Goal: Task Accomplishment & Management: Manage account settings

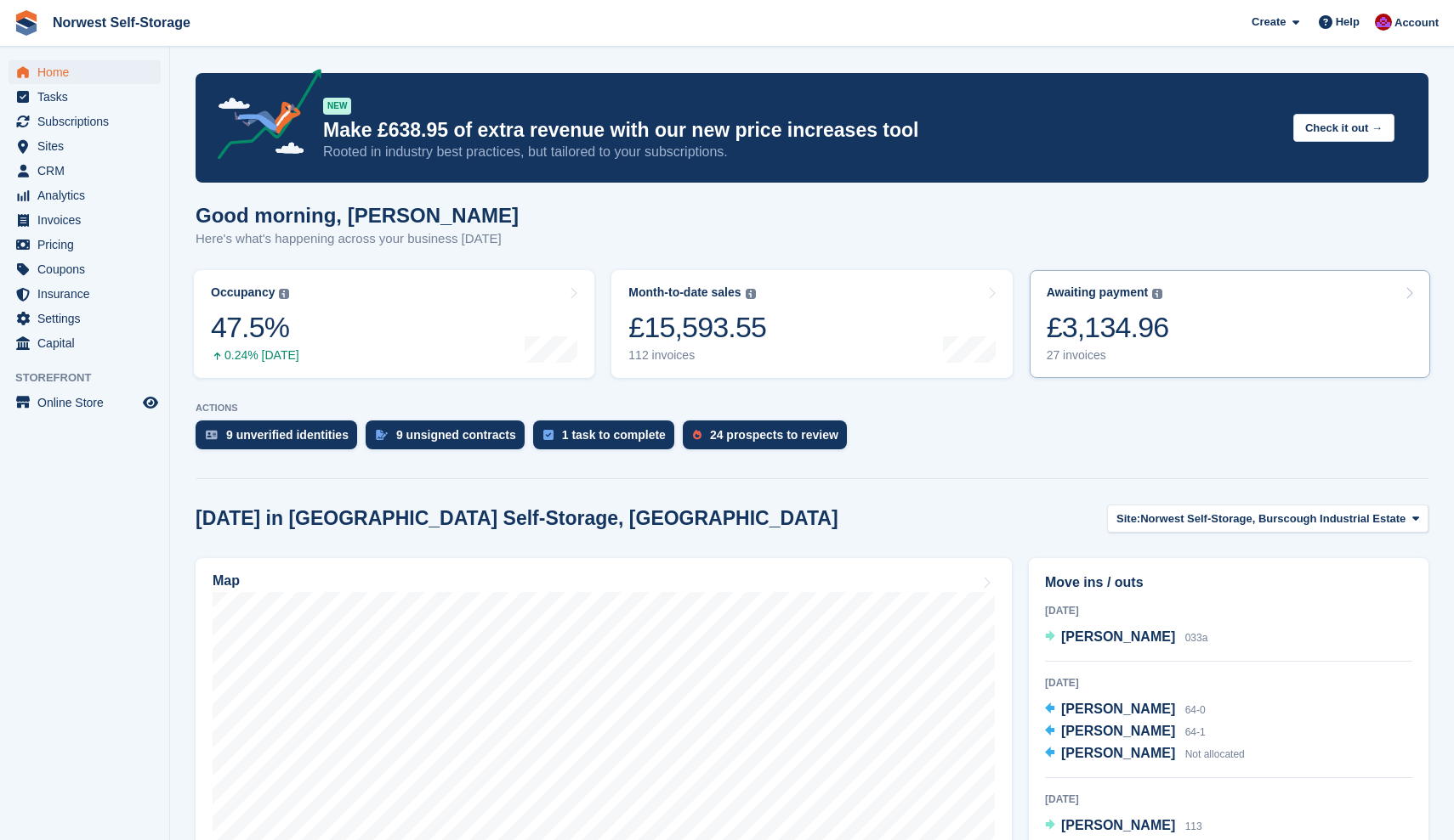
click at [1197, 330] on link "Awaiting payment The total outstanding balance on all open invoices. £3,134.96 …" at bounding box center [1230, 323] width 400 height 107
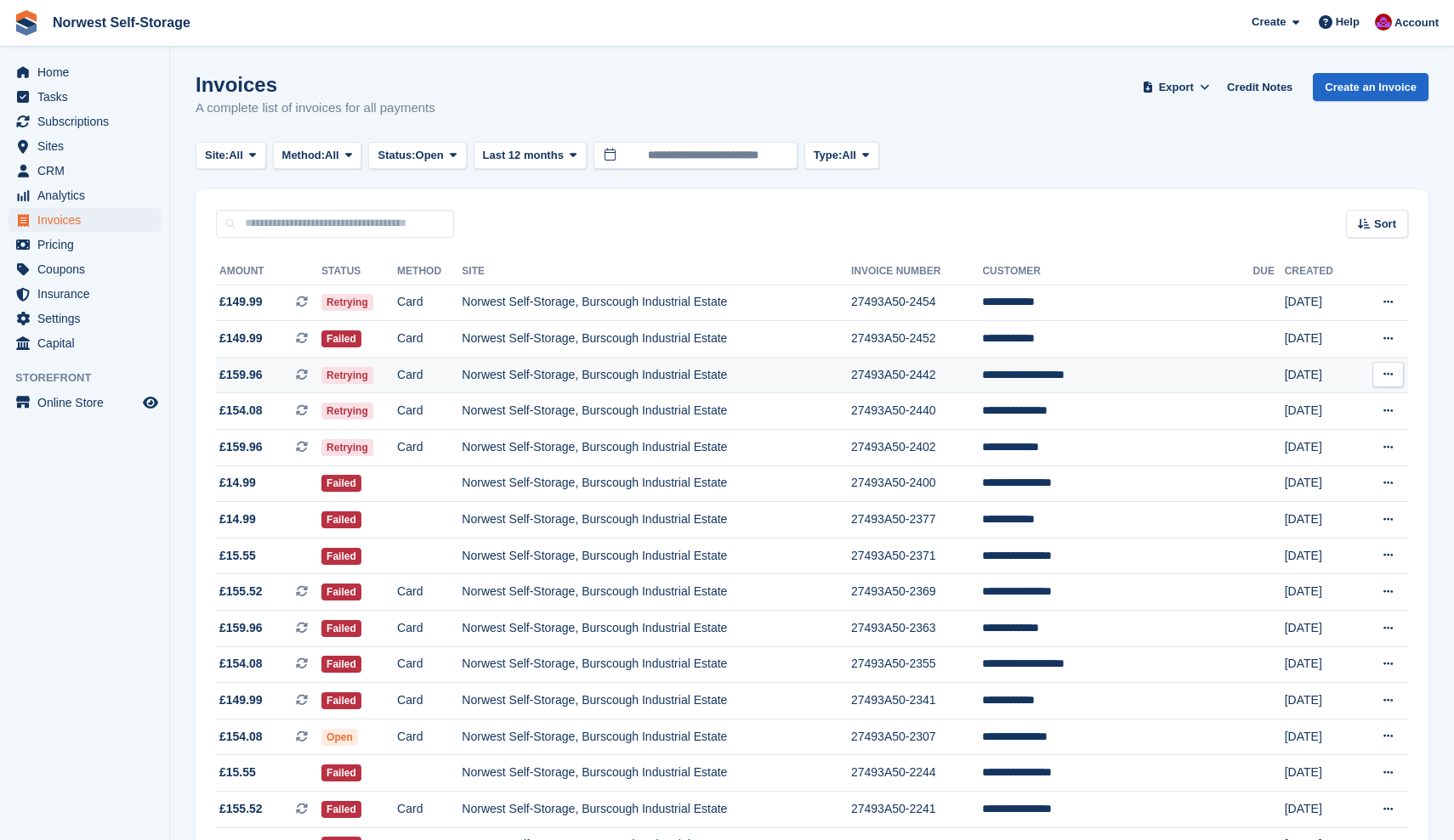
click at [281, 373] on span "£159.96 This is a recurring subscription invoice." at bounding box center [268, 376] width 106 height 18
click at [282, 414] on span "£154.08 This is a recurring subscription invoice." at bounding box center [268, 411] width 106 height 18
click at [282, 454] on span "£159.96 This is a recurring subscription invoice." at bounding box center [268, 448] width 106 height 18
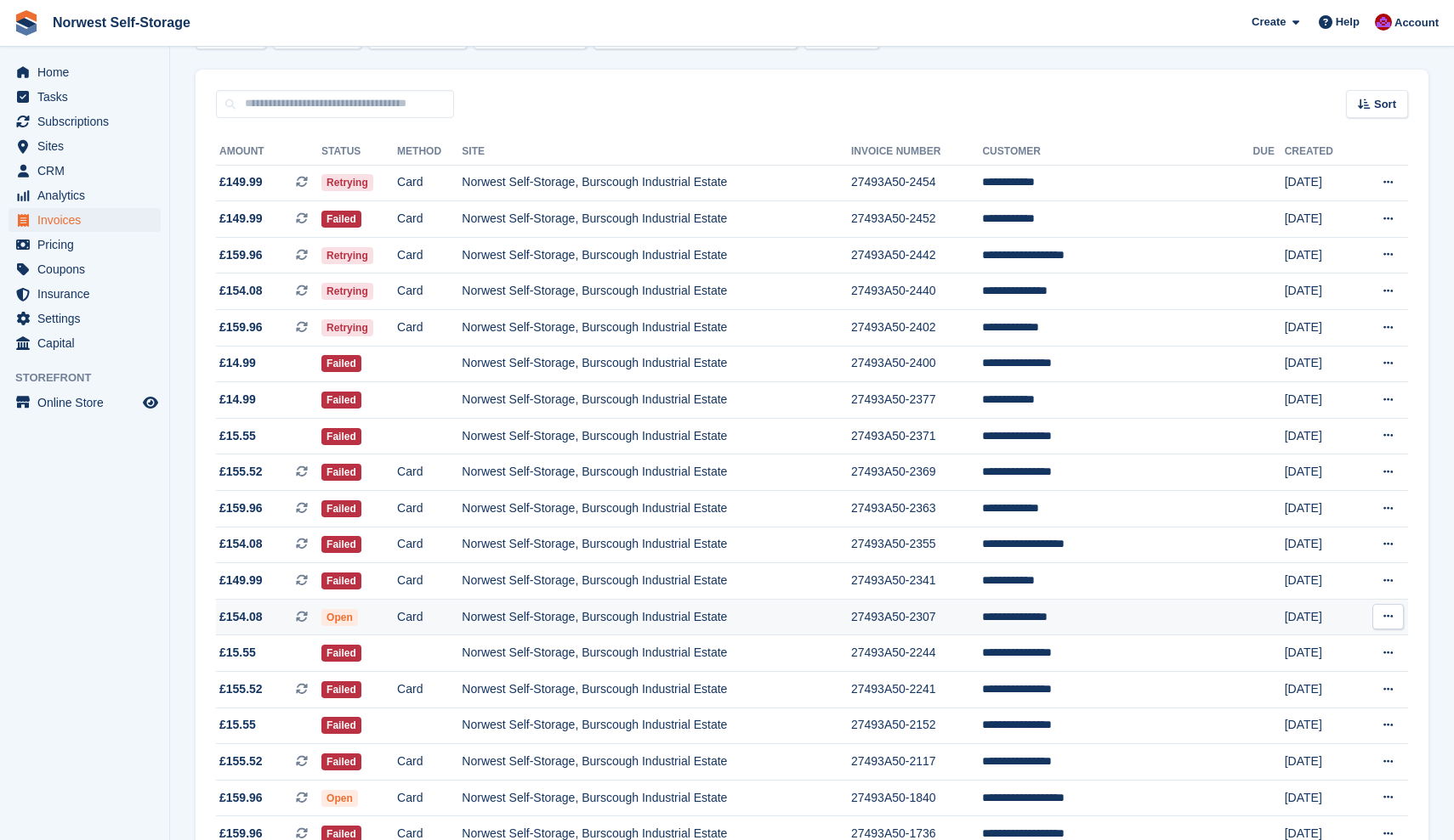
scroll to position [120, 0]
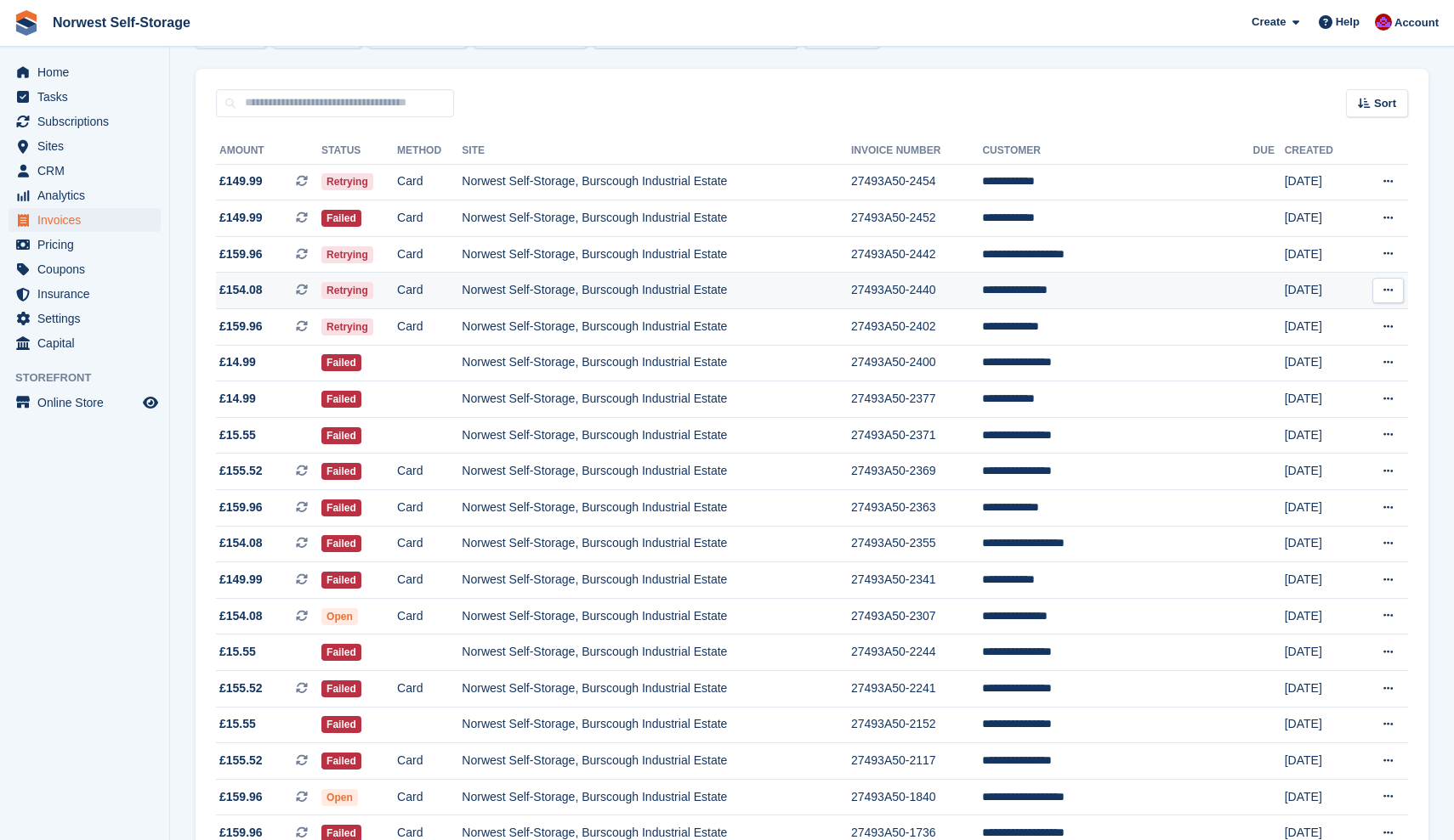
click at [286, 293] on span "£154.08 This is a recurring subscription invoice." at bounding box center [268, 290] width 106 height 18
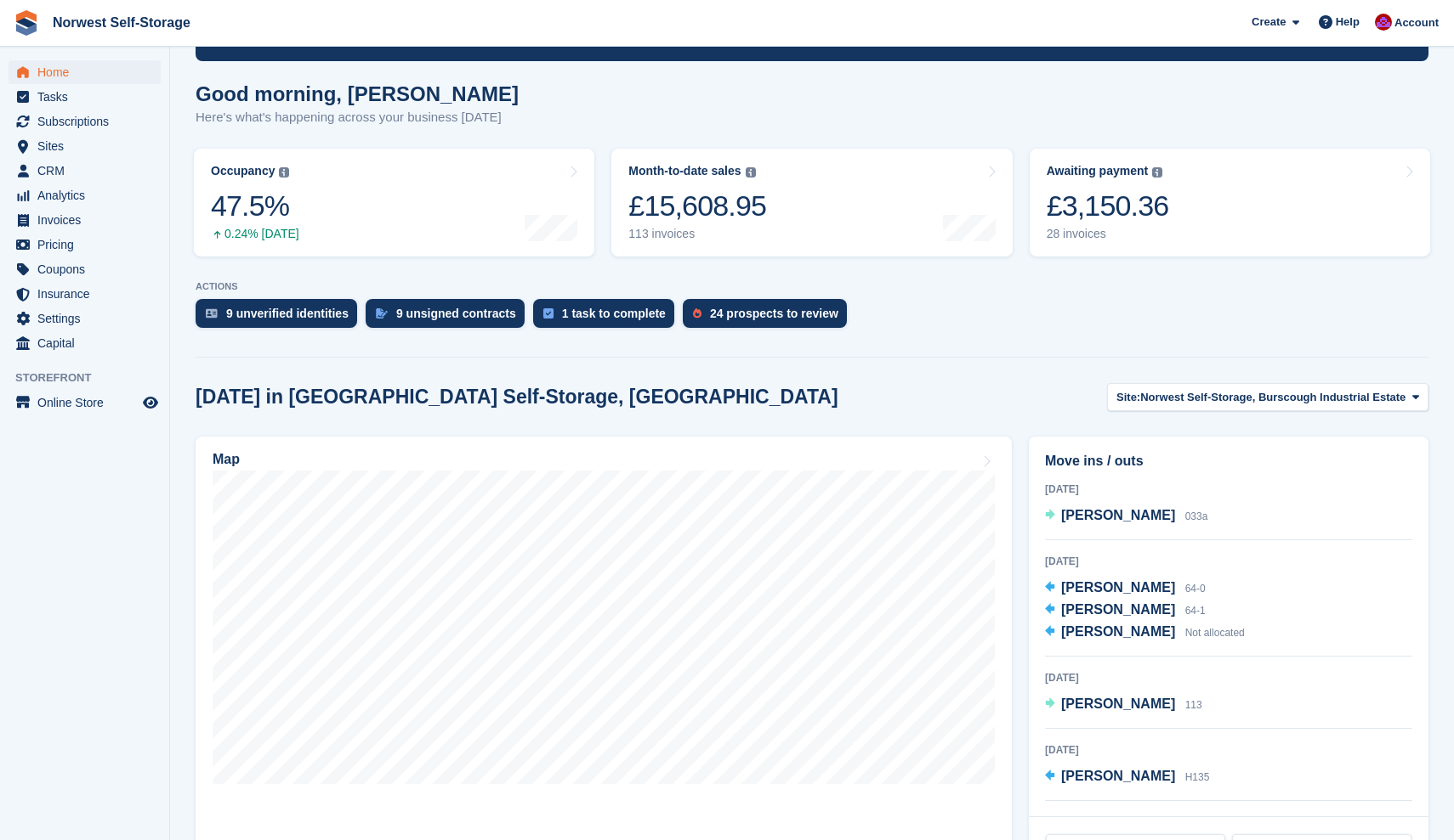
scroll to position [19, 0]
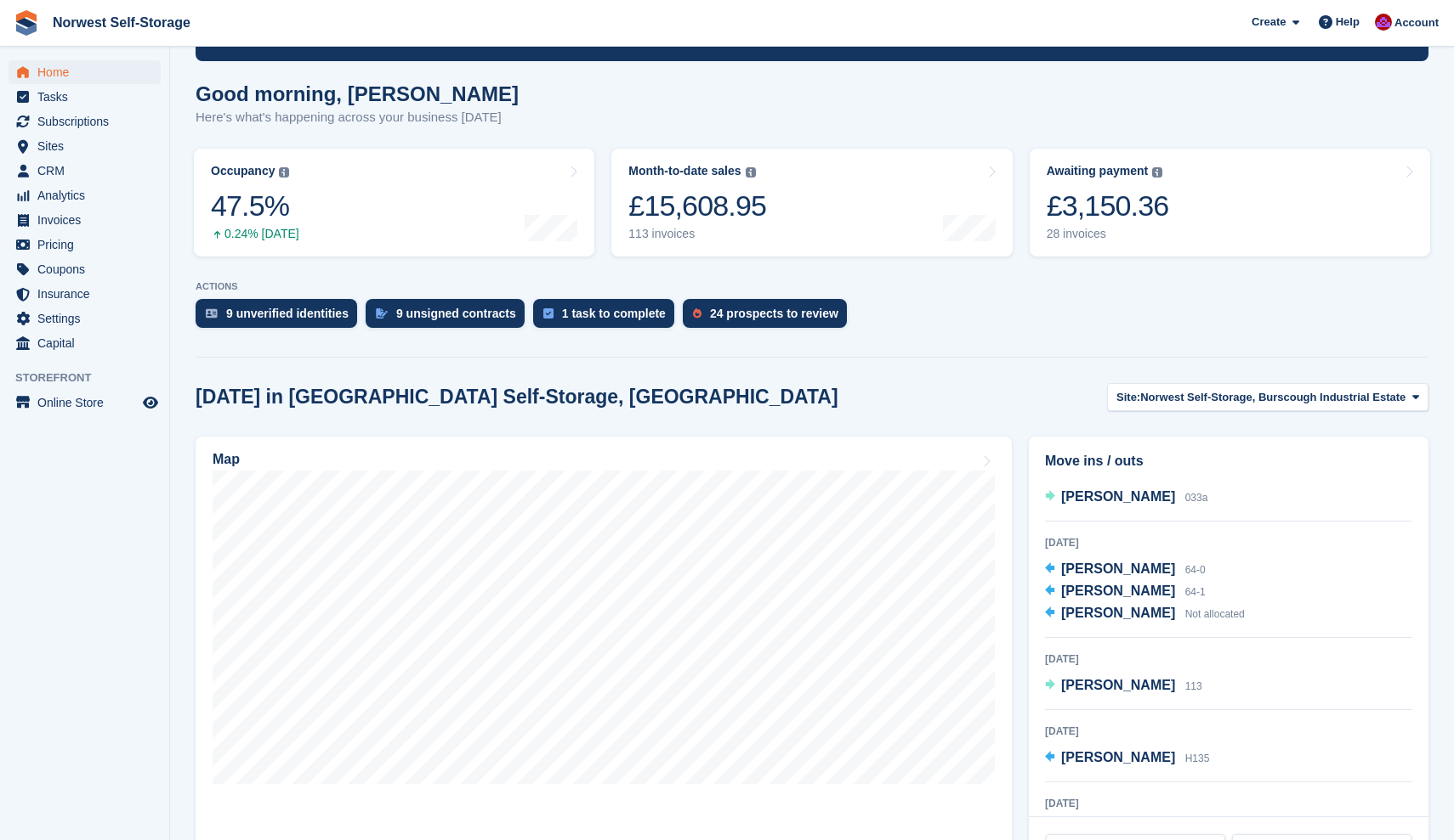
click at [56, 68] on span "Home" at bounding box center [88, 72] width 102 height 24
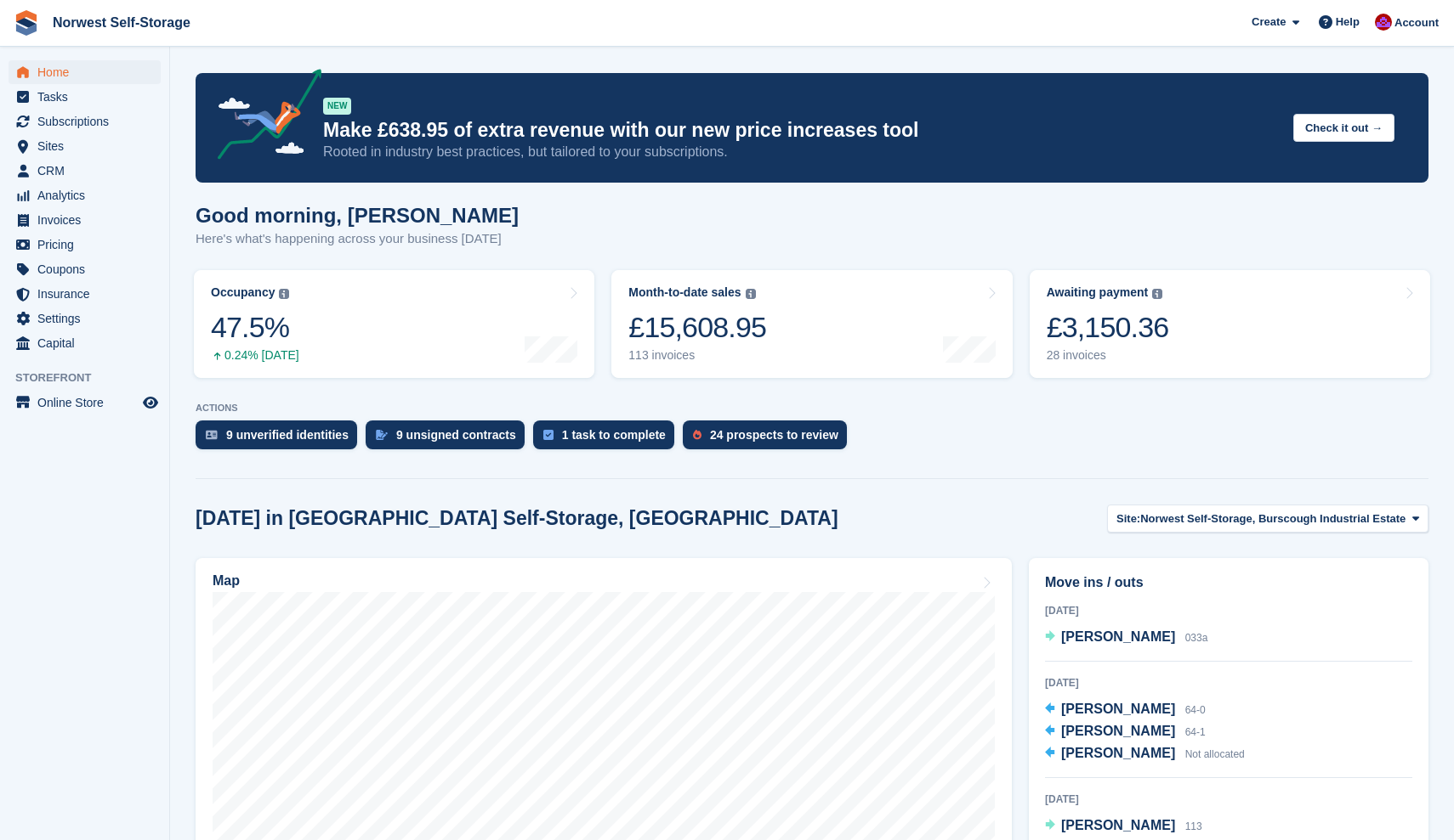
scroll to position [0, 0]
